Goal: Information Seeking & Learning: Learn about a topic

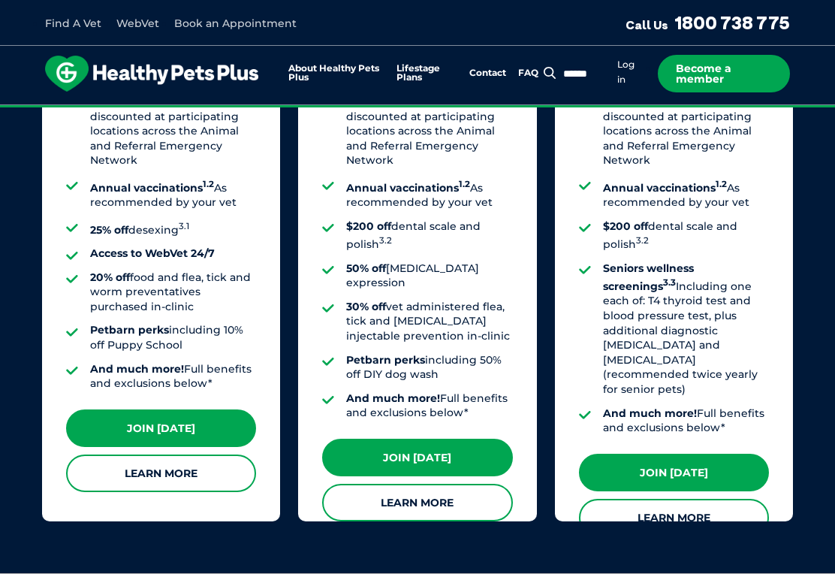
scroll to position [1435, 0]
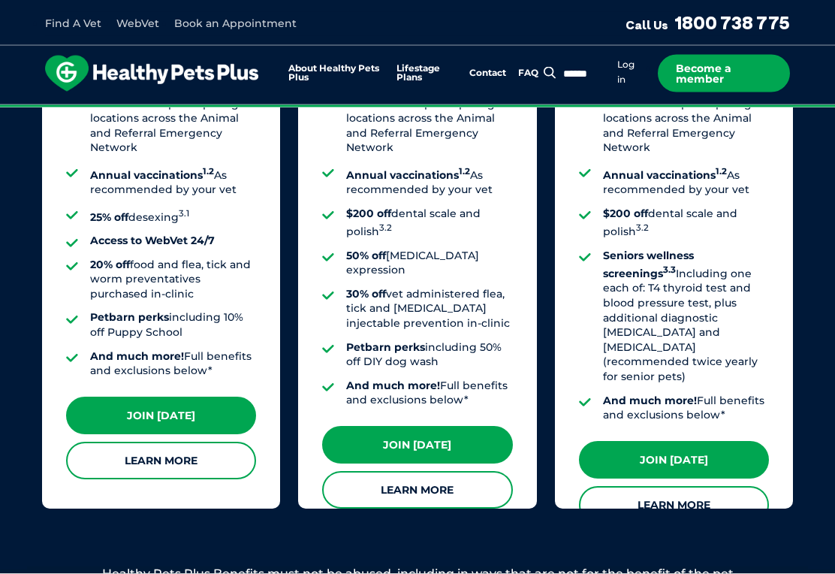
click at [681, 487] on link "Learn More" at bounding box center [674, 506] width 190 height 38
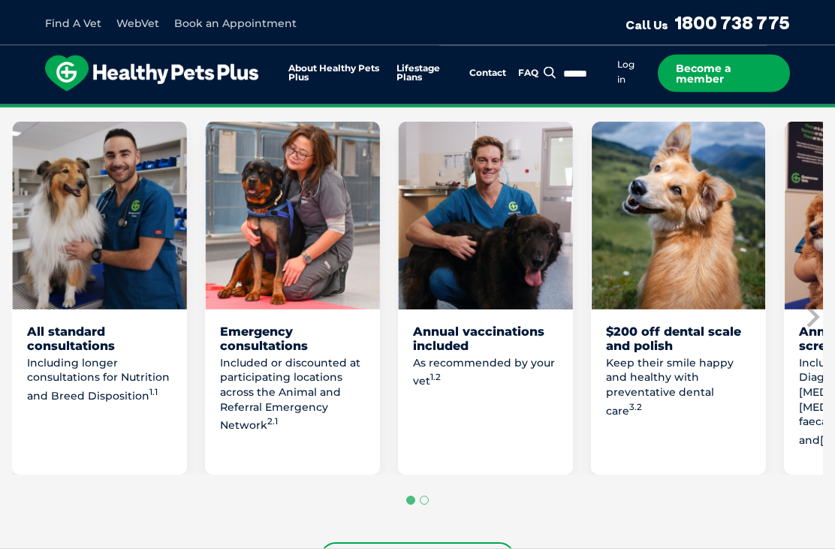
scroll to position [984, 0]
click at [427, 548] on link "Compare Plans" at bounding box center [417, 558] width 195 height 32
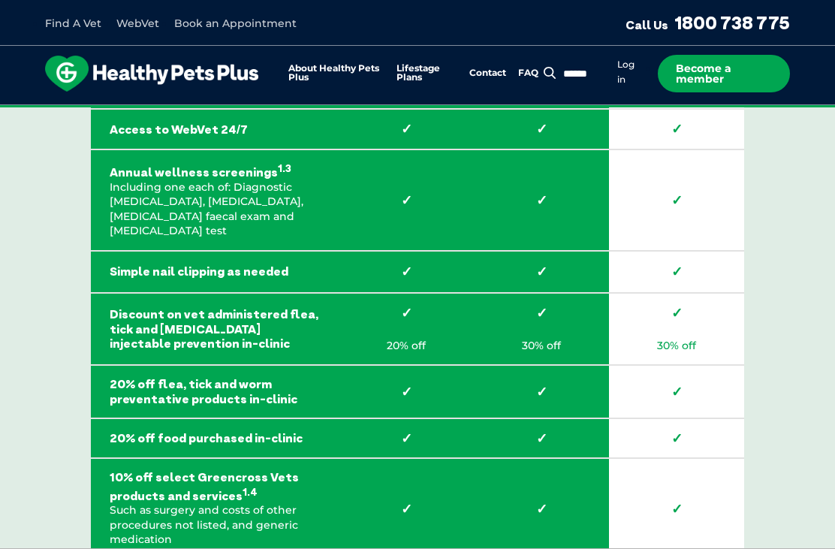
scroll to position [2933, 0]
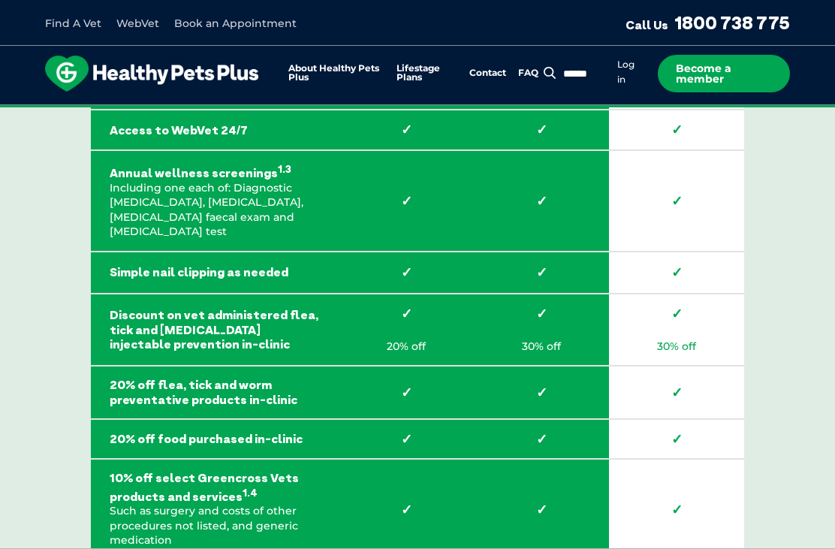
click at [532, 72] on link "FAQ" at bounding box center [528, 73] width 20 height 10
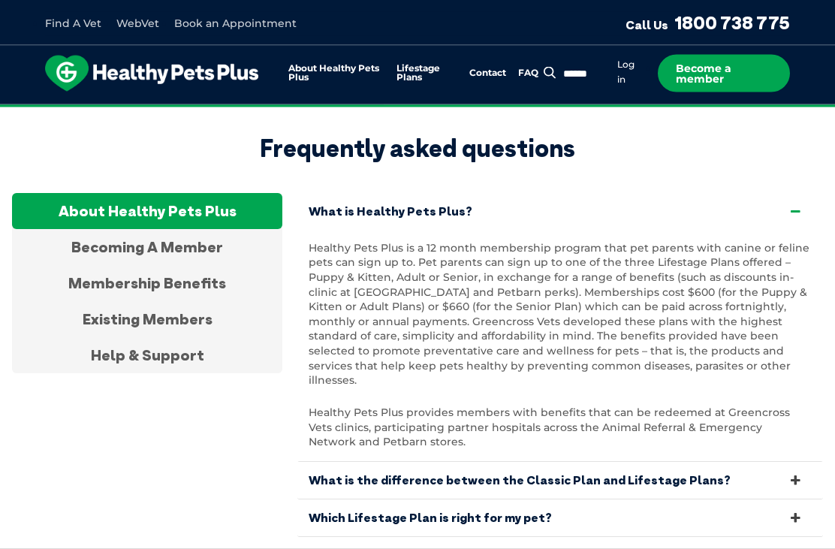
scroll to position [3033, 0]
click at [794, 473] on icon at bounding box center [796, 480] width 17 height 14
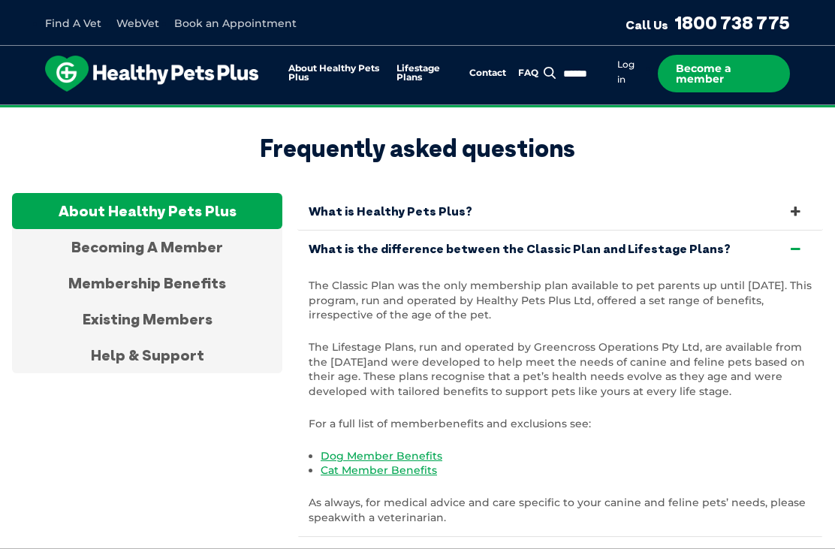
click at [800, 548] on icon at bounding box center [796, 555] width 17 height 14
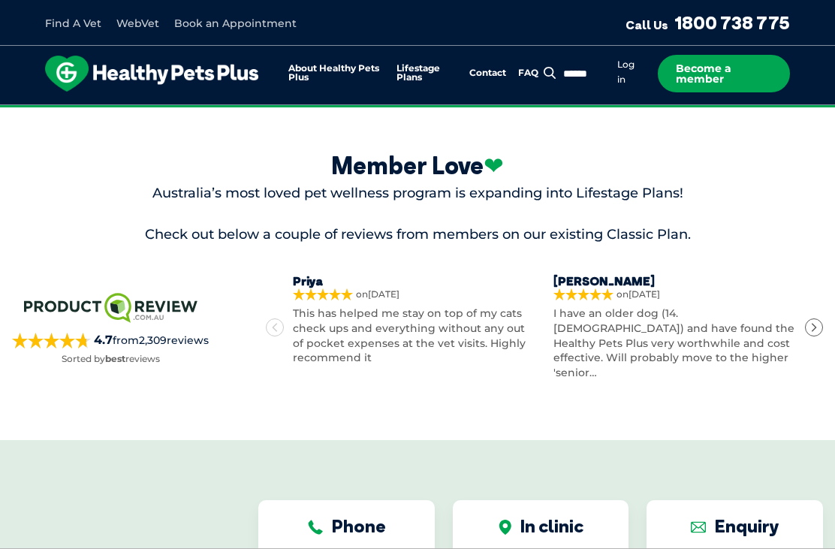
scroll to position [2253, 0]
click at [665, 310] on p "I have an older dog (14.[DEMOGRAPHIC_DATA]) and have found the Healthy Pets Plu…" at bounding box center [674, 344] width 243 height 74
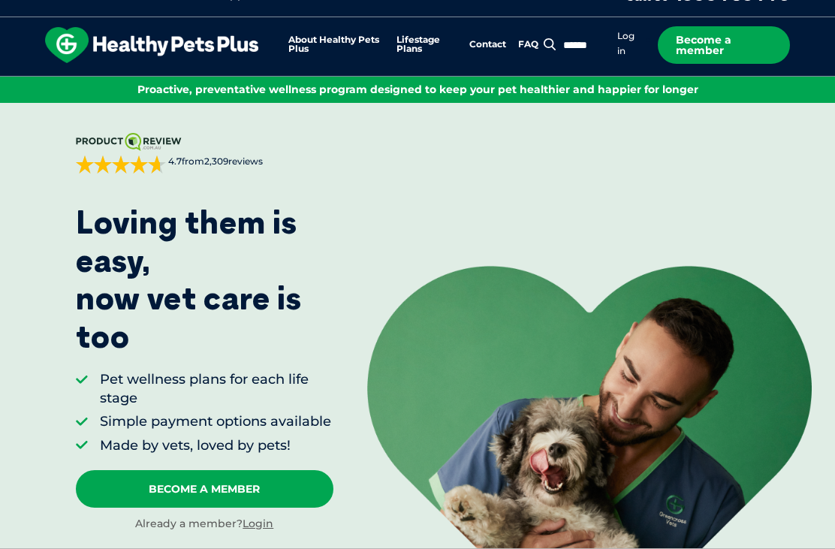
scroll to position [0, 0]
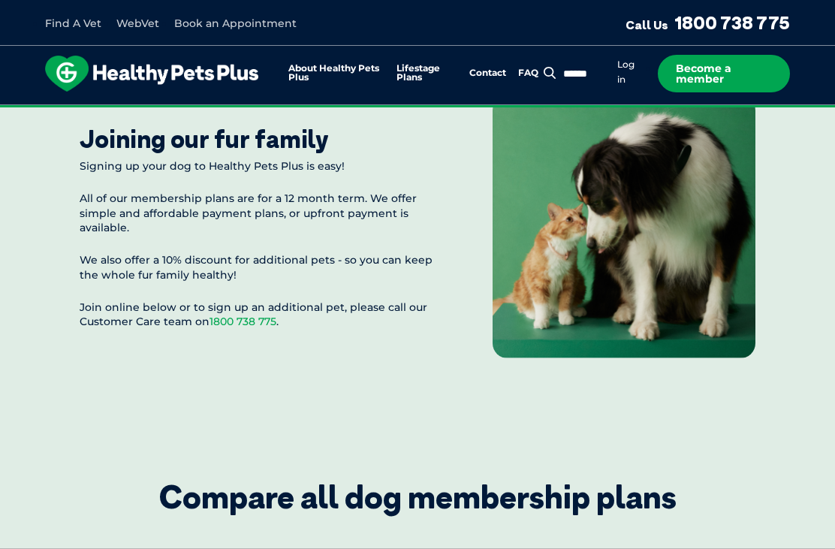
scroll to position [2259, 0]
